Goal: Complete application form: Complete application form

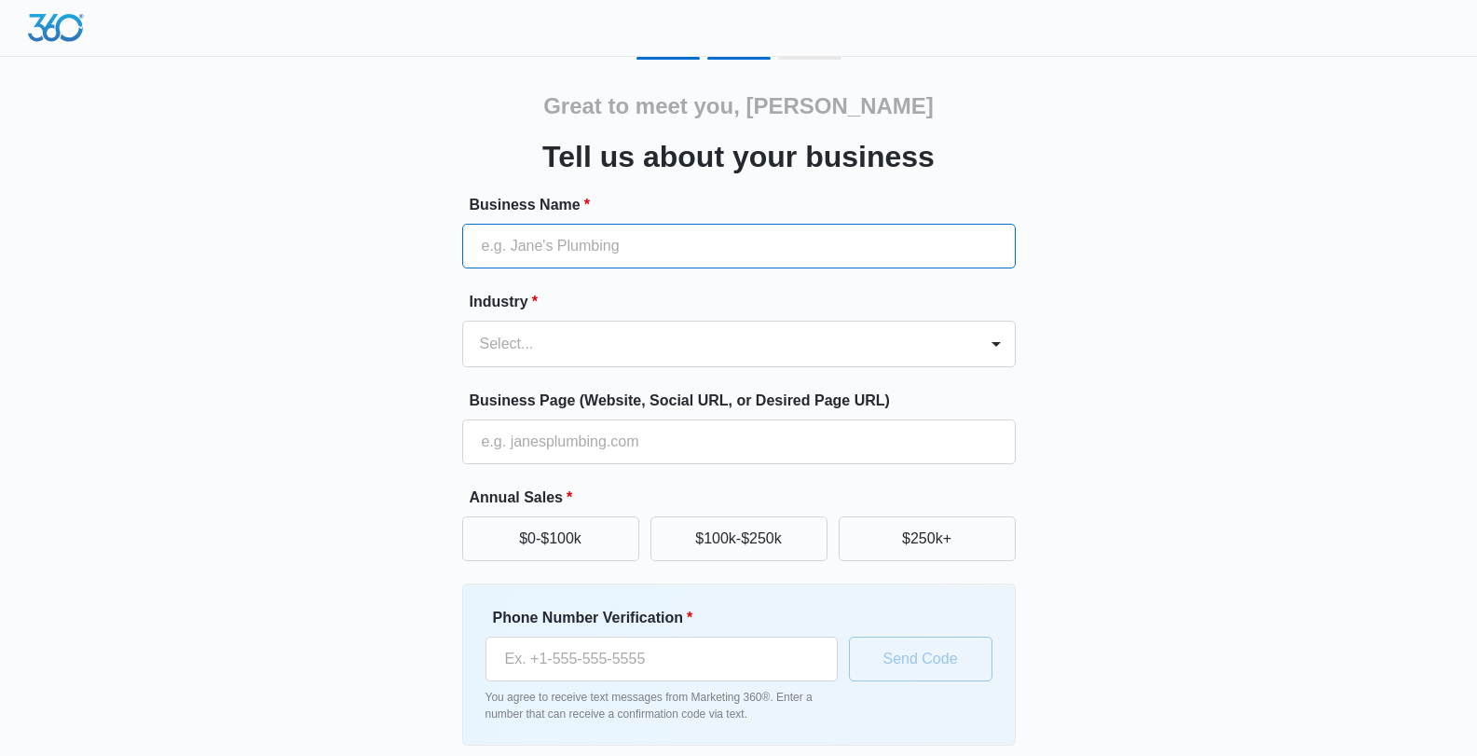
click at [639, 254] on input "Business Name *" at bounding box center [739, 246] width 554 height 45
type input "Black's Shutters Shades & Blinds"
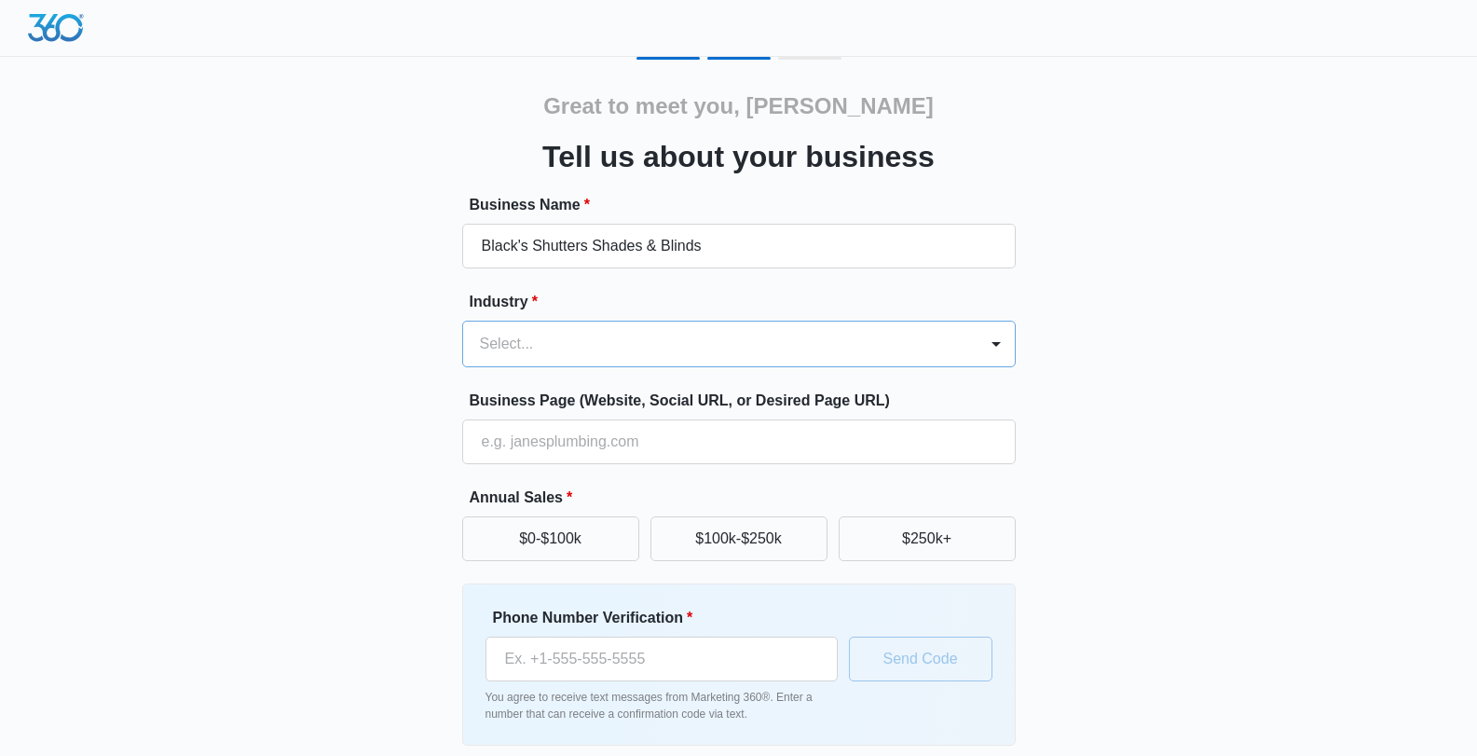
click at [547, 353] on div at bounding box center [716, 344] width 473 height 26
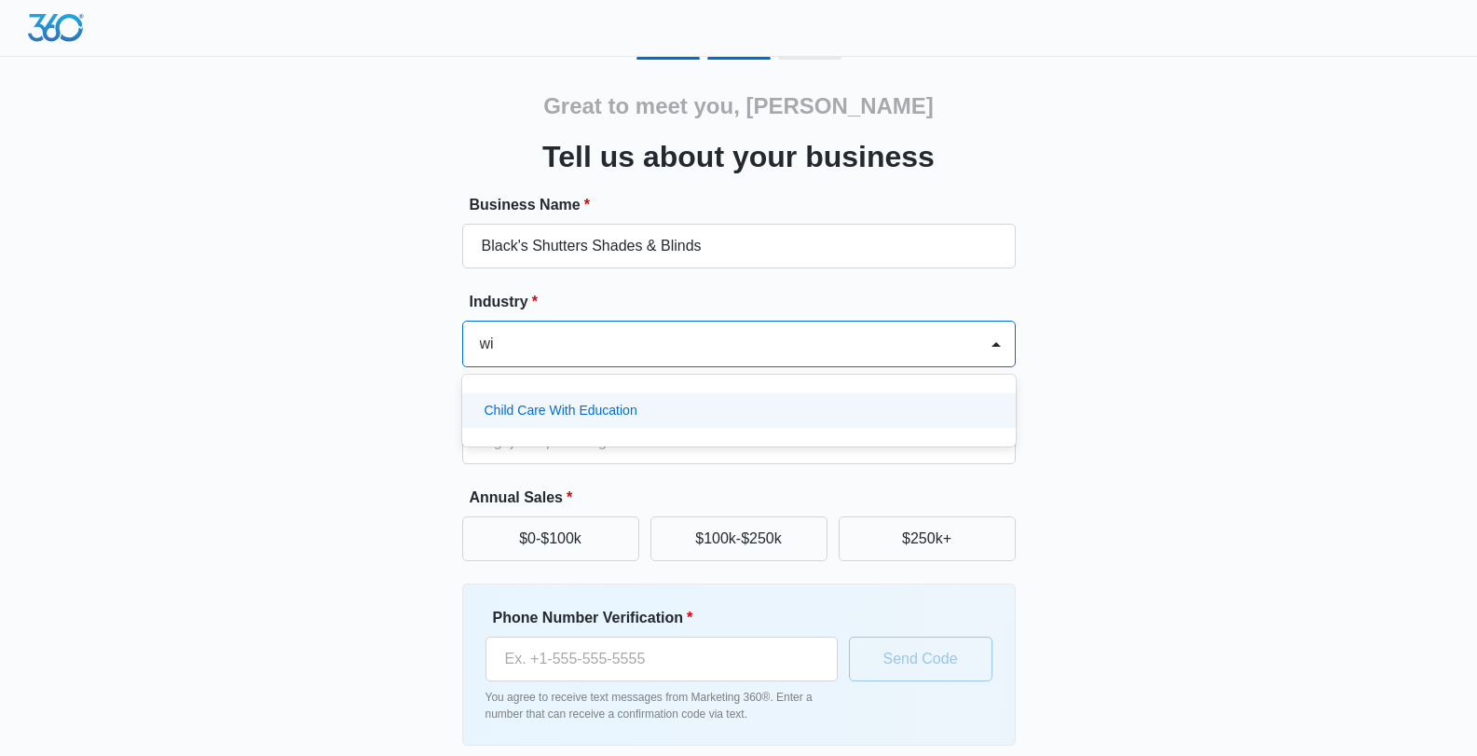
type input "w"
type input "h"
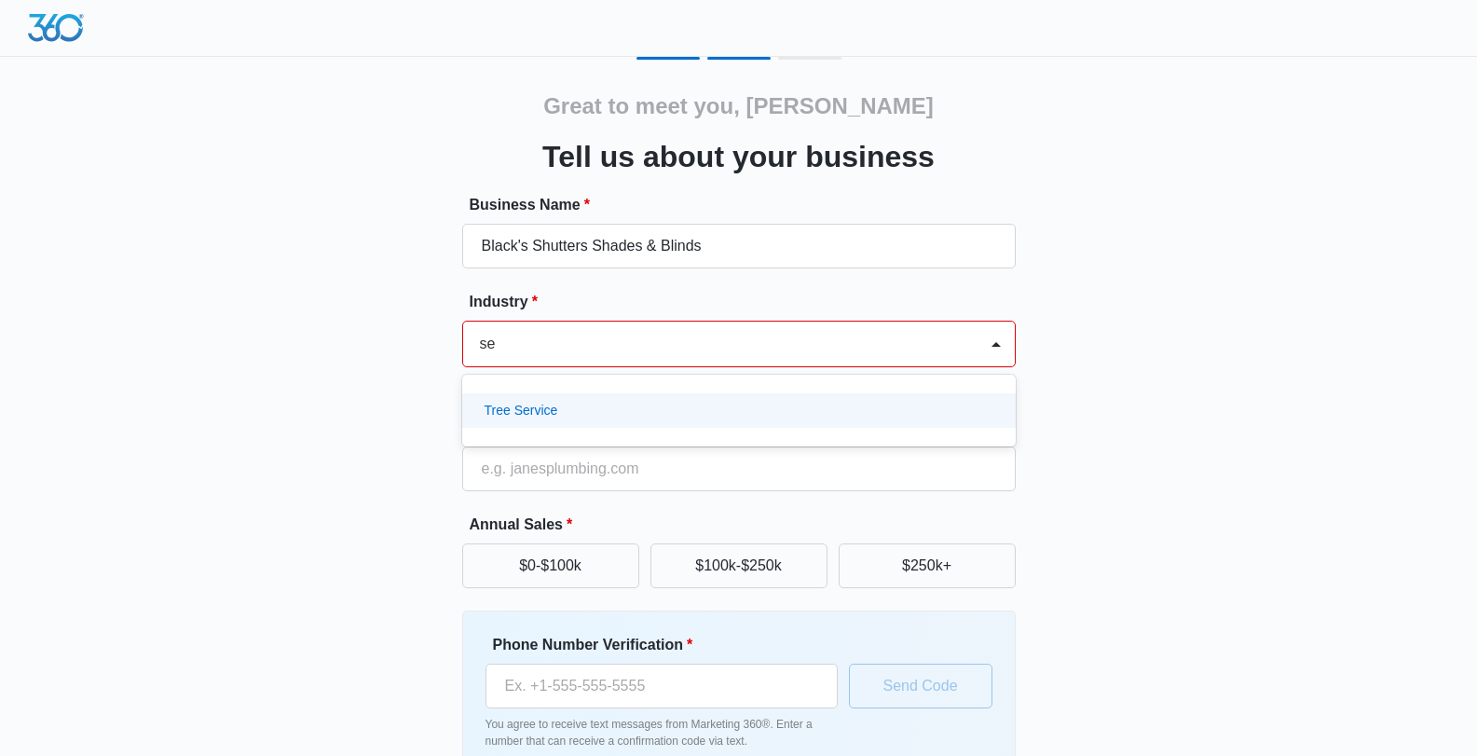
type input "s"
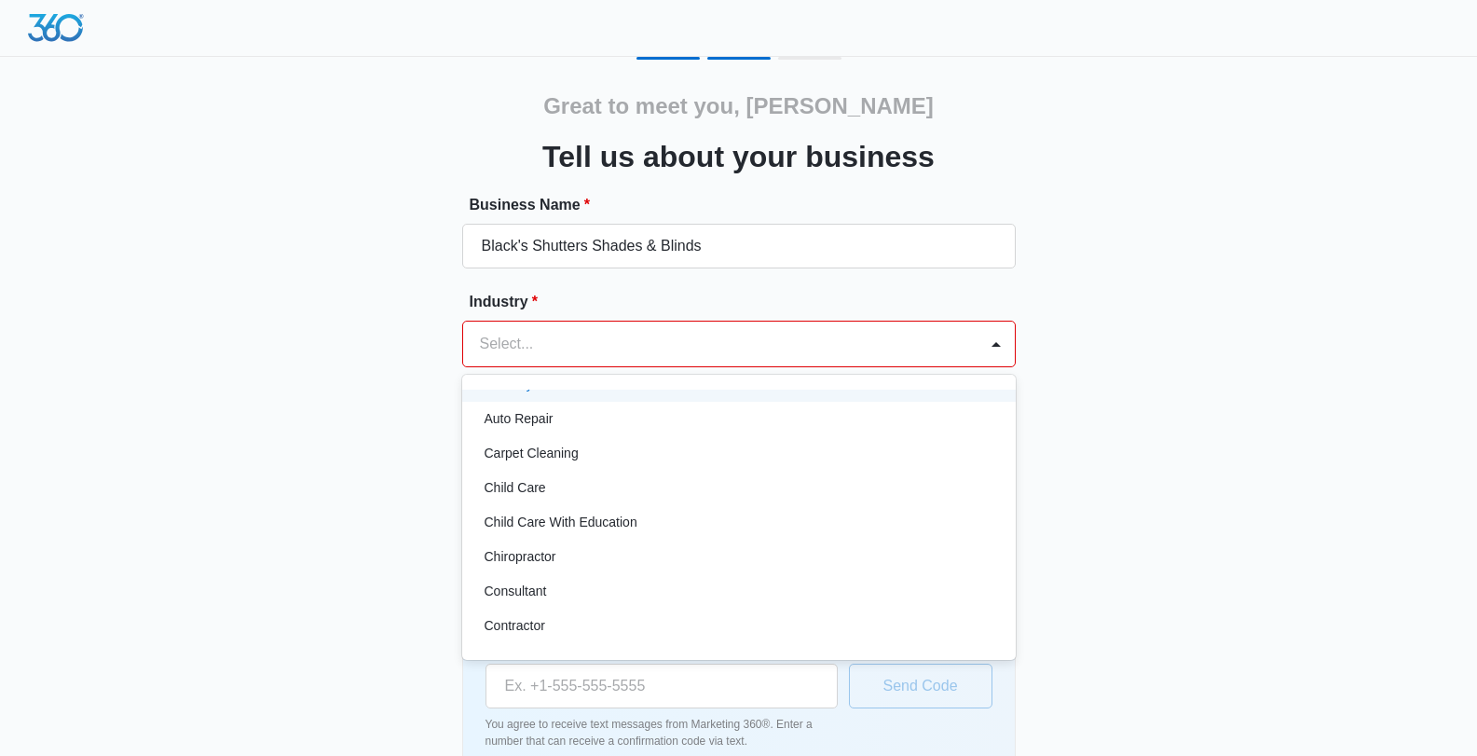
scroll to position [186, 0]
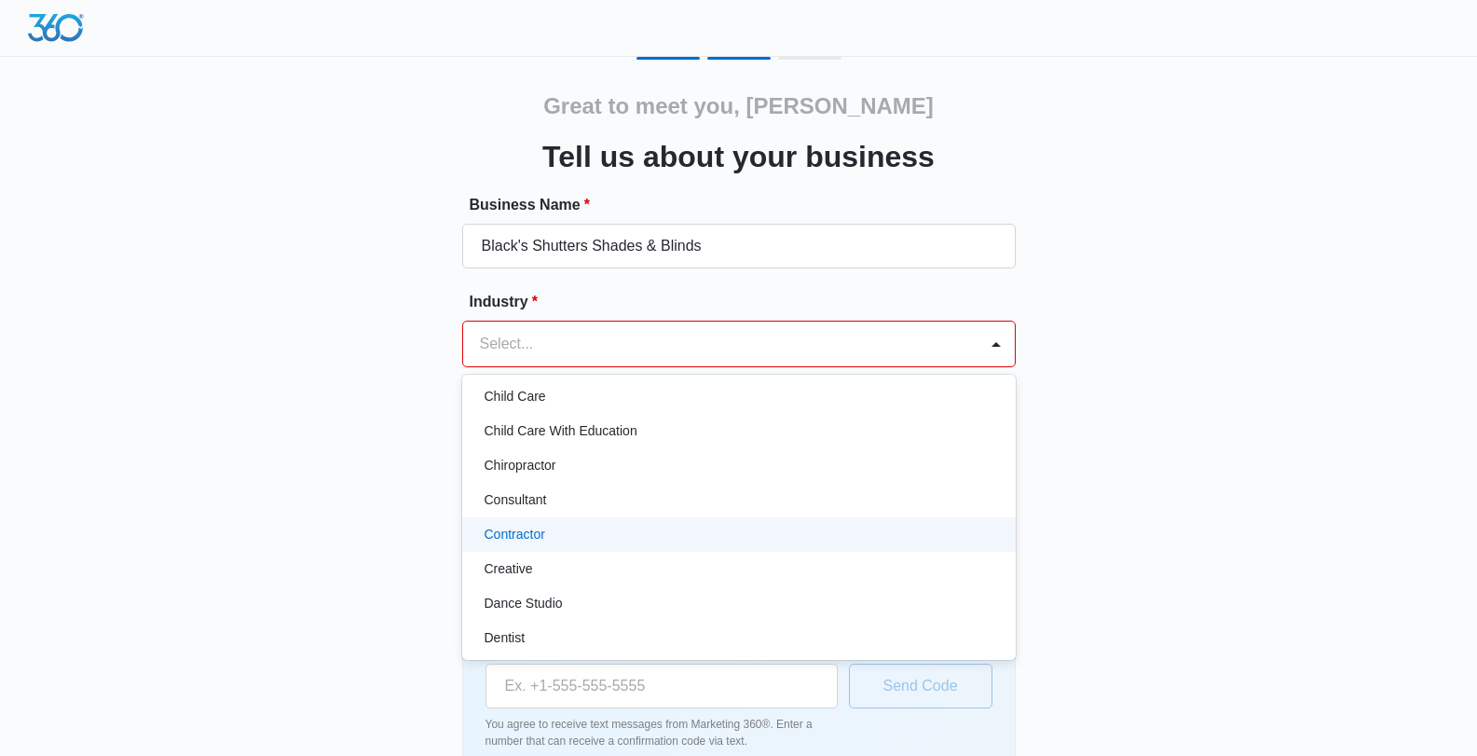
click at [609, 530] on div "Contractor" at bounding box center [737, 535] width 505 height 20
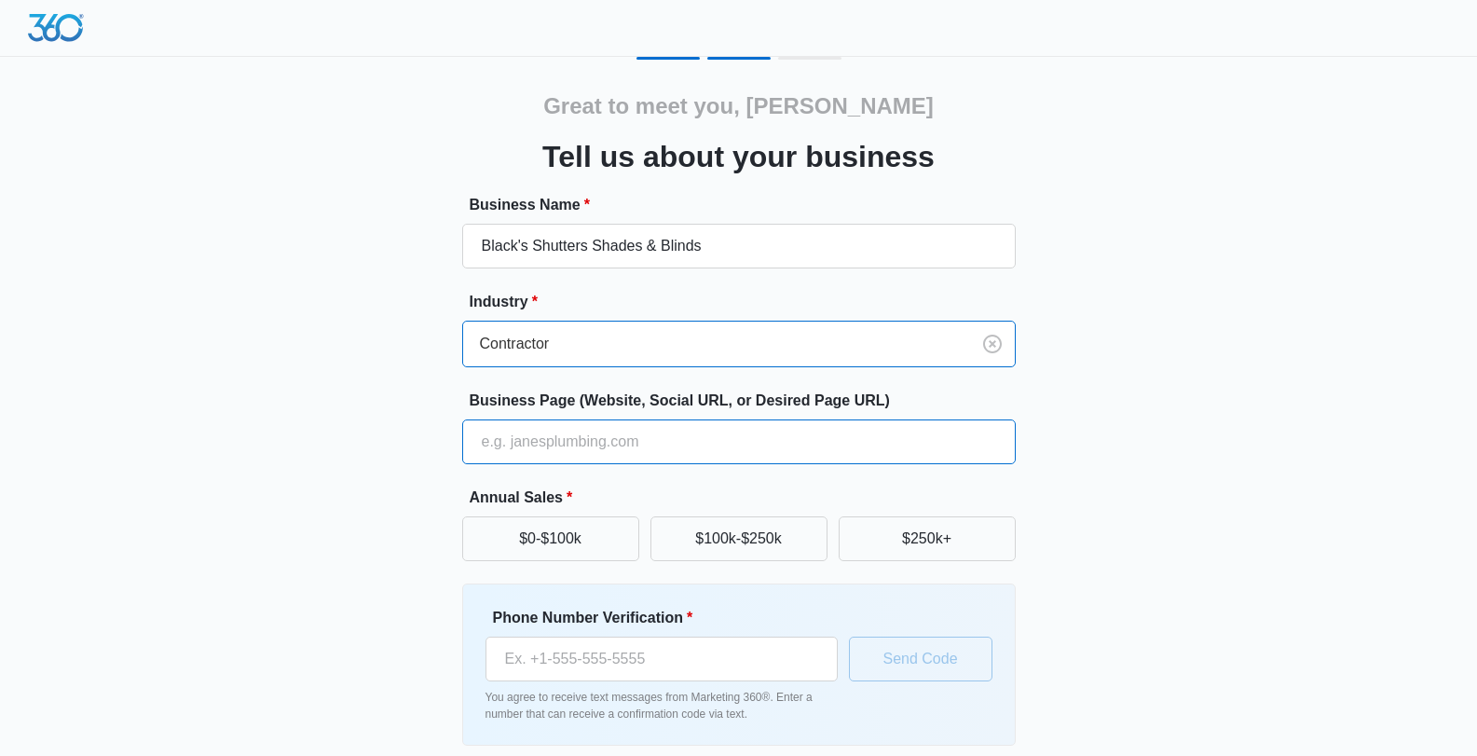
click at [613, 444] on input "Business Page (Website, Social URL, or Desired Page URL)" at bounding box center [739, 441] width 554 height 45
type input "[URL][DOMAIN_NAME]"
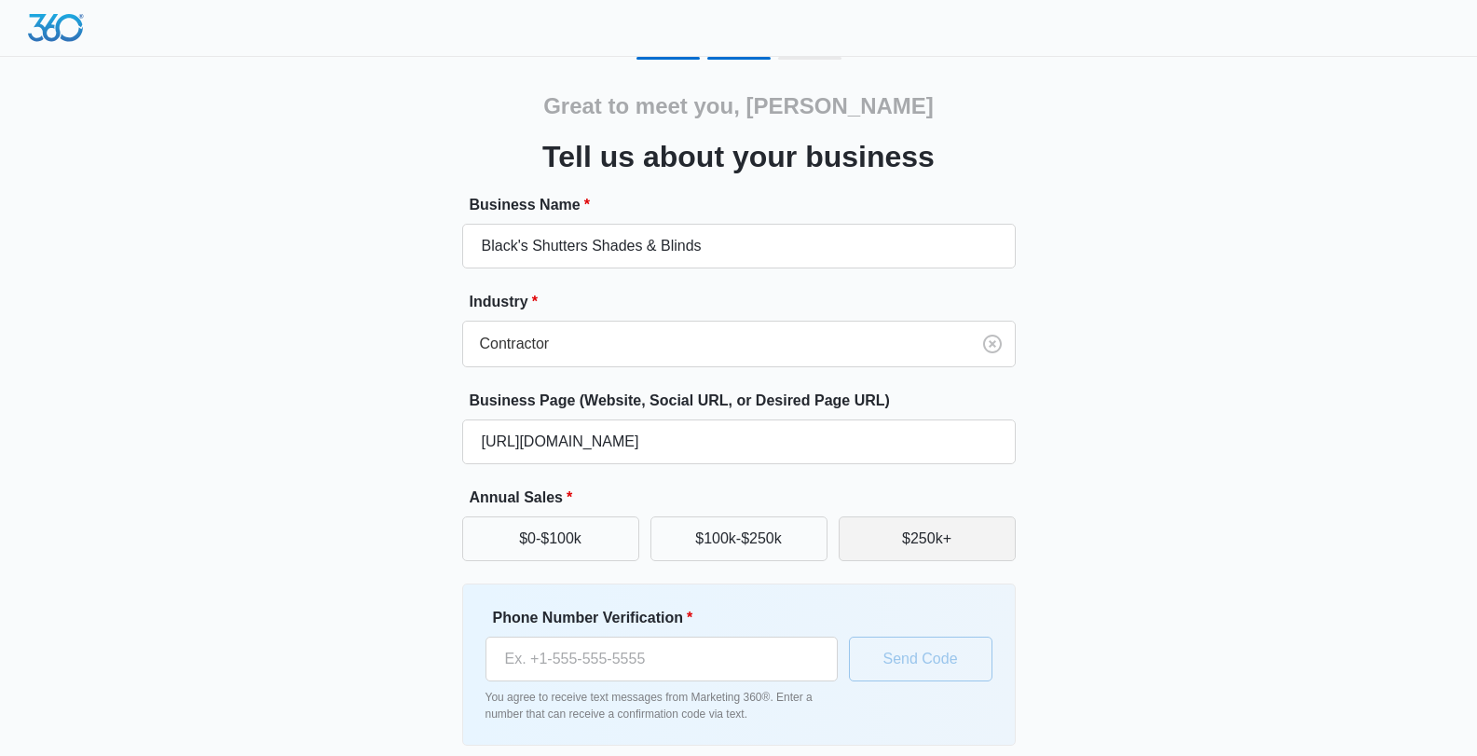
click at [949, 536] on button "$250k+" at bounding box center [927, 538] width 177 height 45
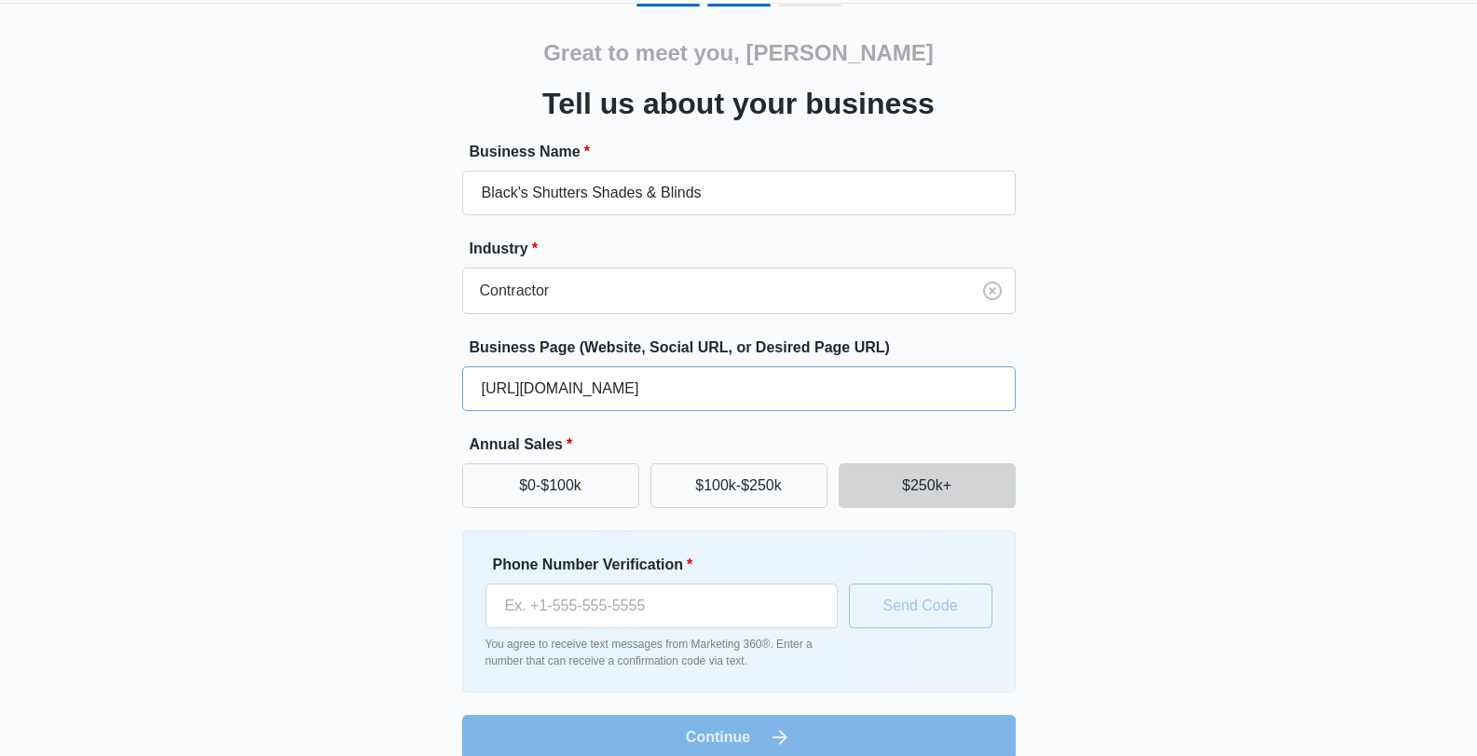
scroll to position [79, 0]
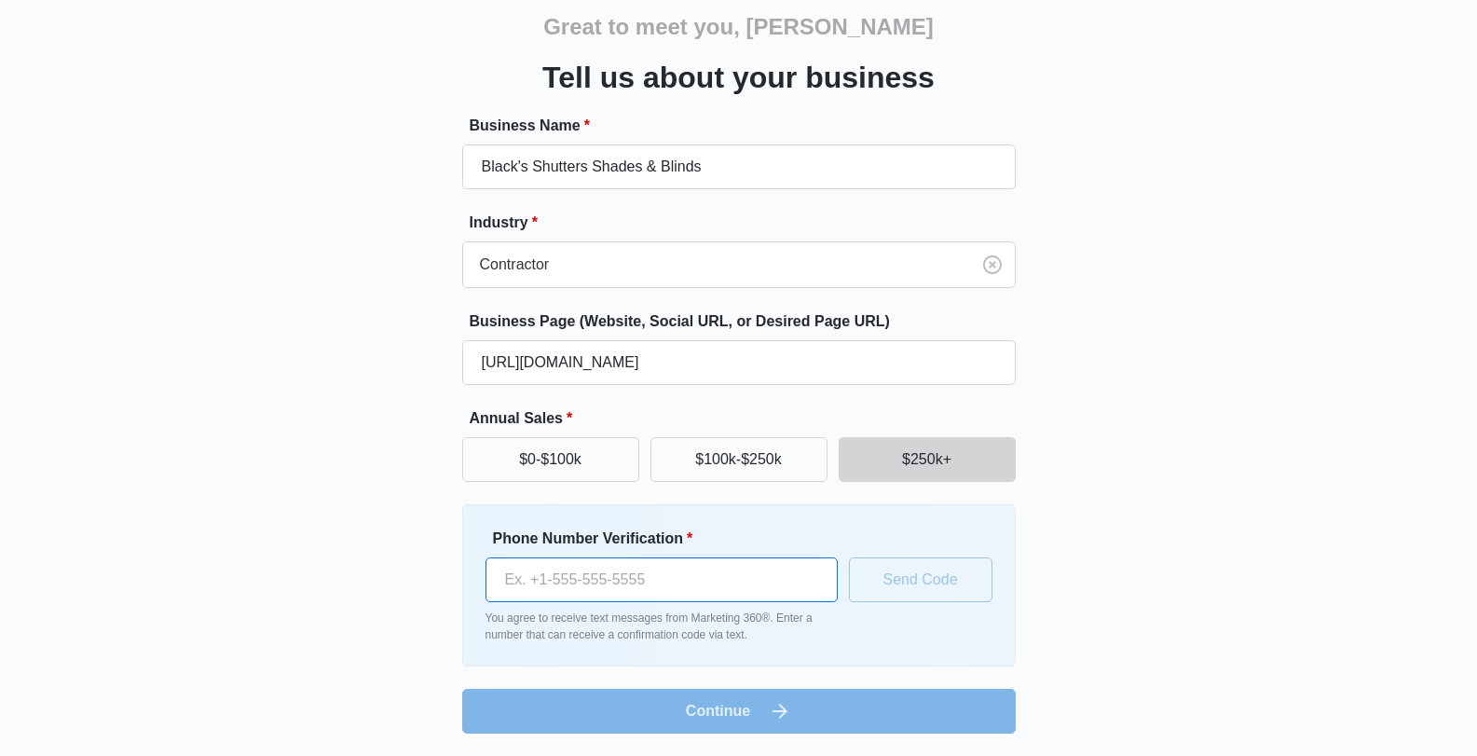
click at [636, 572] on input "Phone Number Verification *" at bounding box center [662, 579] width 352 height 45
click at [699, 715] on form "Business Name * Black's Shutters Shades & Blinds Industry * Contractor Business…" at bounding box center [739, 424] width 554 height 619
click at [699, 716] on form "Business Name * Black's Shutters Shades & Blinds Industry * Contractor Business…" at bounding box center [739, 424] width 554 height 619
click at [707, 577] on input "[PHONE_NUMBER]" at bounding box center [662, 579] width 352 height 45
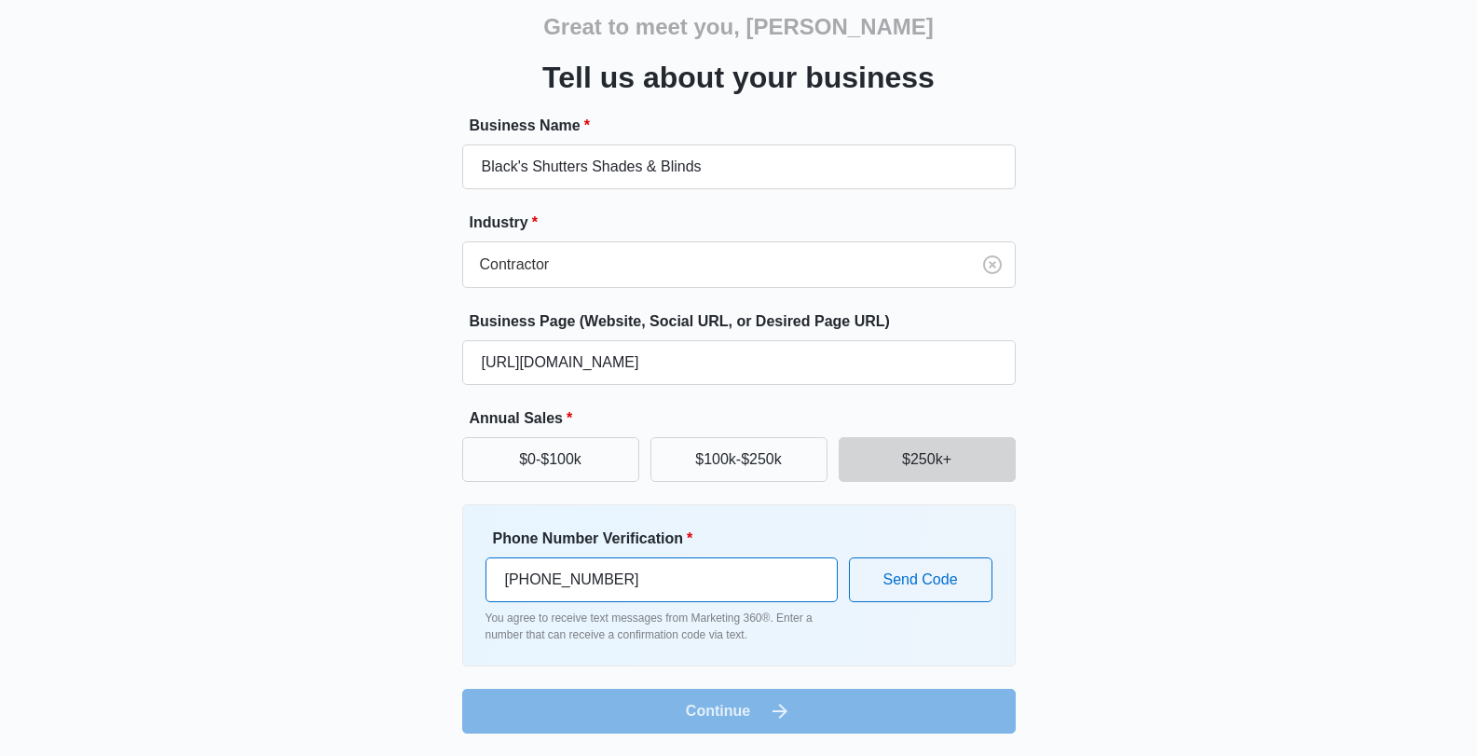
click at [707, 577] on input "[PHONE_NUMBER]" at bounding box center [662, 579] width 352 height 45
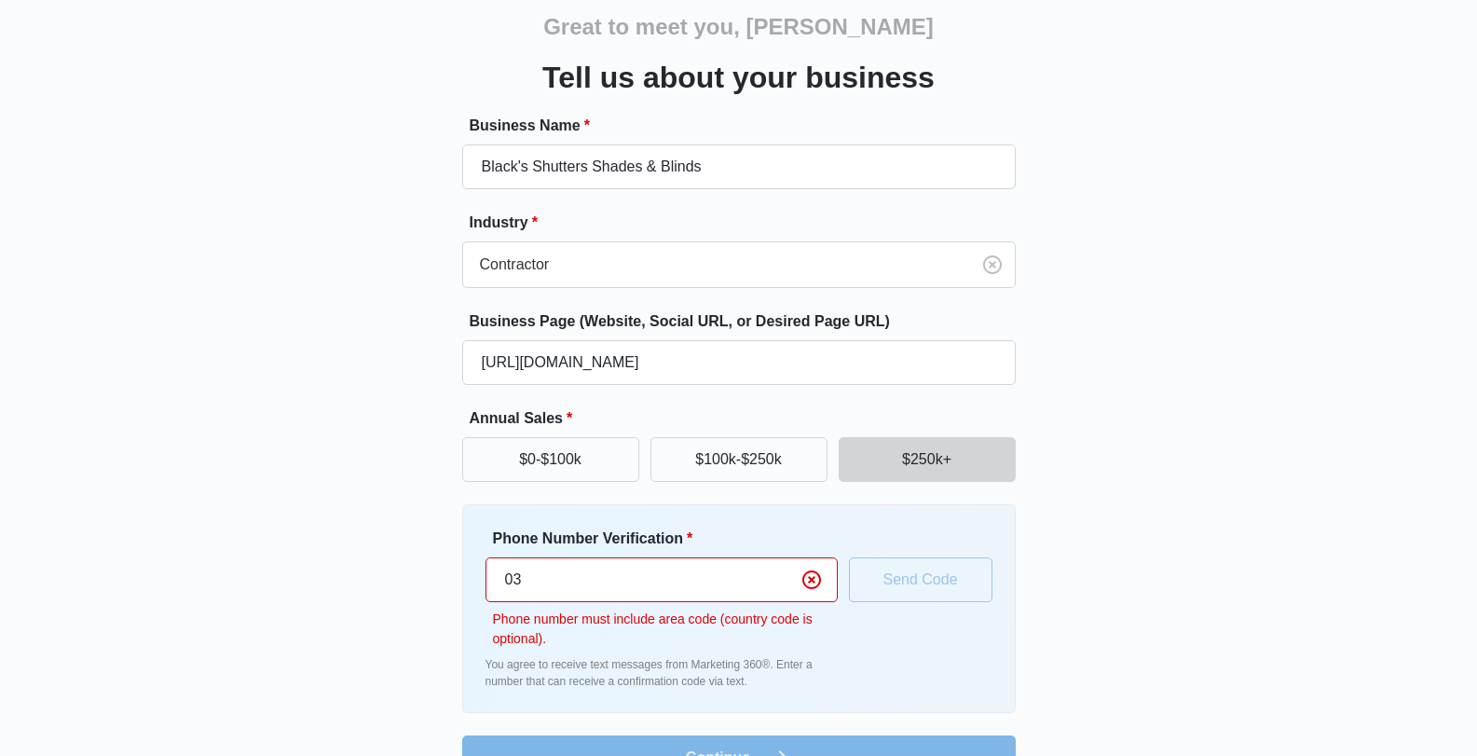
type input "0"
drag, startPoint x: 518, startPoint y: 580, endPoint x: 487, endPoint y: 585, distance: 32.2
click at [487, 585] on input "923115284296" at bounding box center [662, 579] width 352 height 45
type input "03115284296"
drag, startPoint x: 809, startPoint y: 650, endPoint x: 843, endPoint y: 642, distance: 35.3
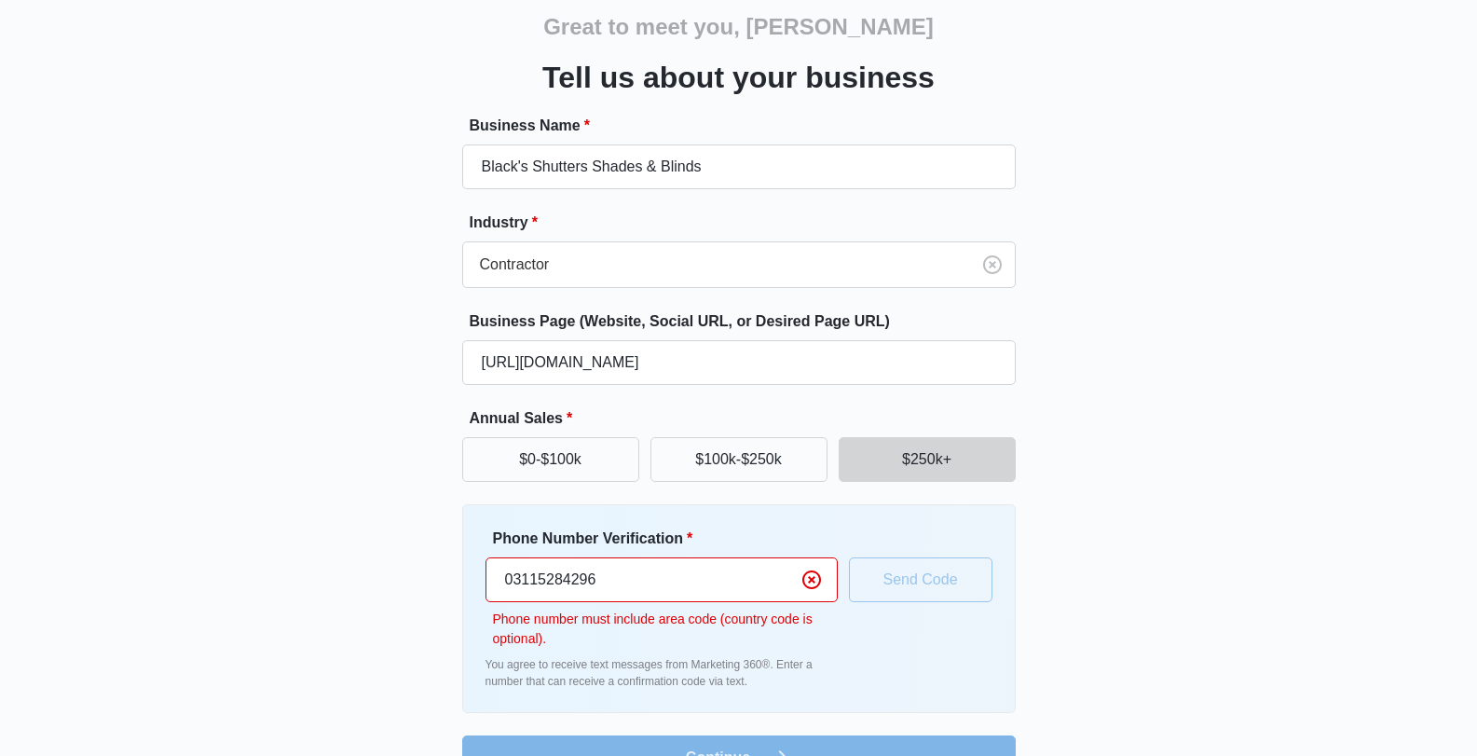
click at [810, 650] on div "Phone Number Verification * 03115284296 Phone number must include area code (co…" at bounding box center [662, 609] width 352 height 162
click at [982, 666] on div "Phone Number Verification * 03115284296 Phone number must include area code (co…" at bounding box center [739, 609] width 507 height 162
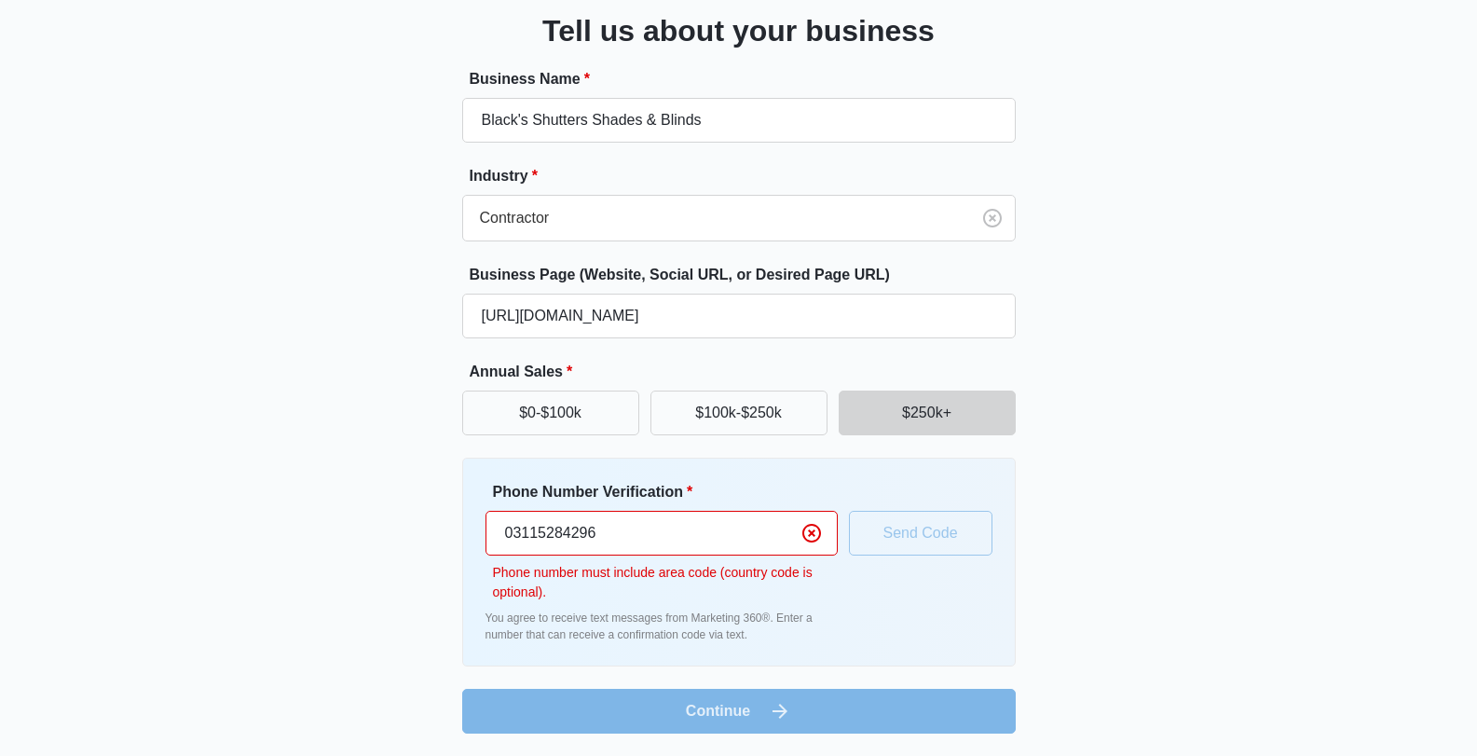
scroll to position [0, 0]
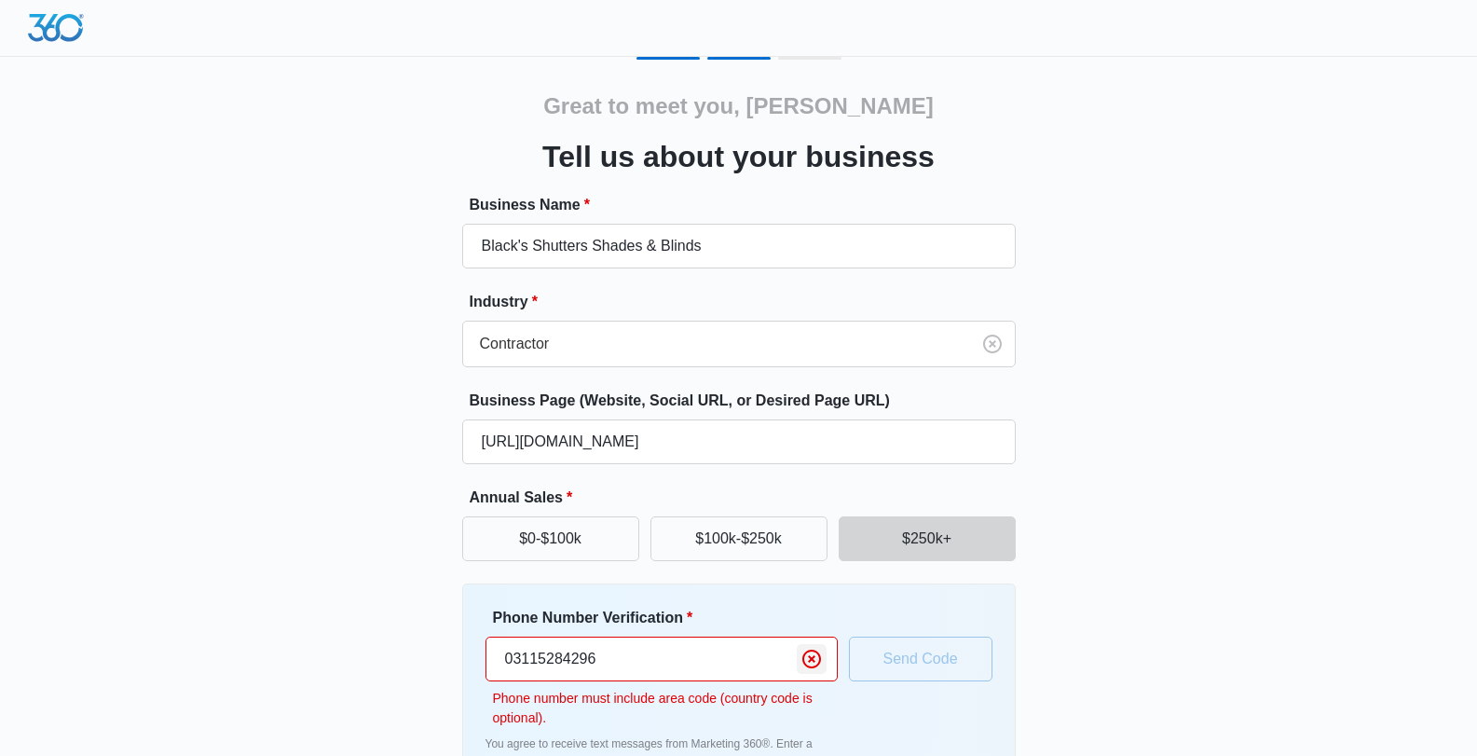
click at [816, 660] on icon "Clear" at bounding box center [812, 659] width 22 height 22
